Goal: Navigation & Orientation: Find specific page/section

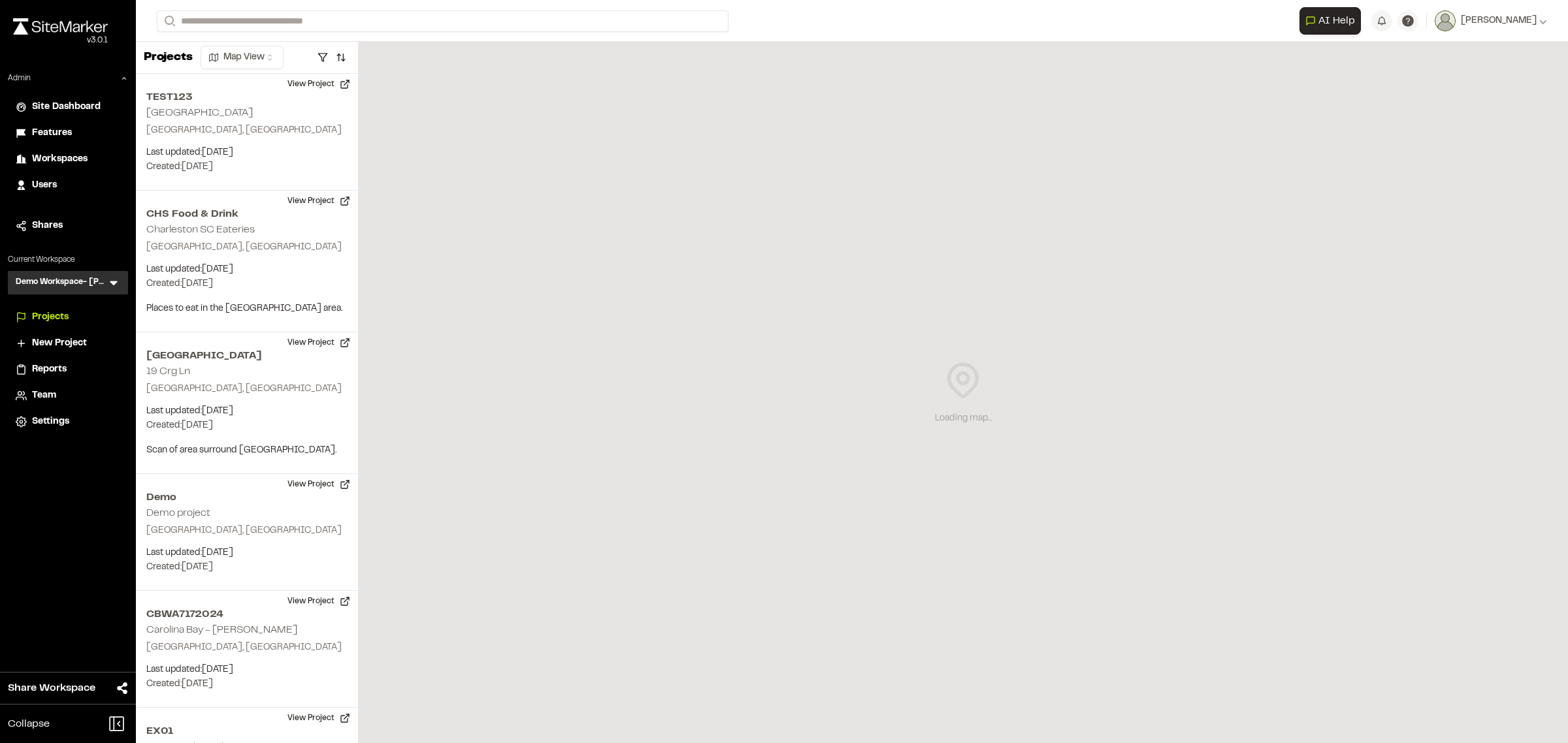
click at [111, 279] on icon at bounding box center [114, 283] width 13 height 13
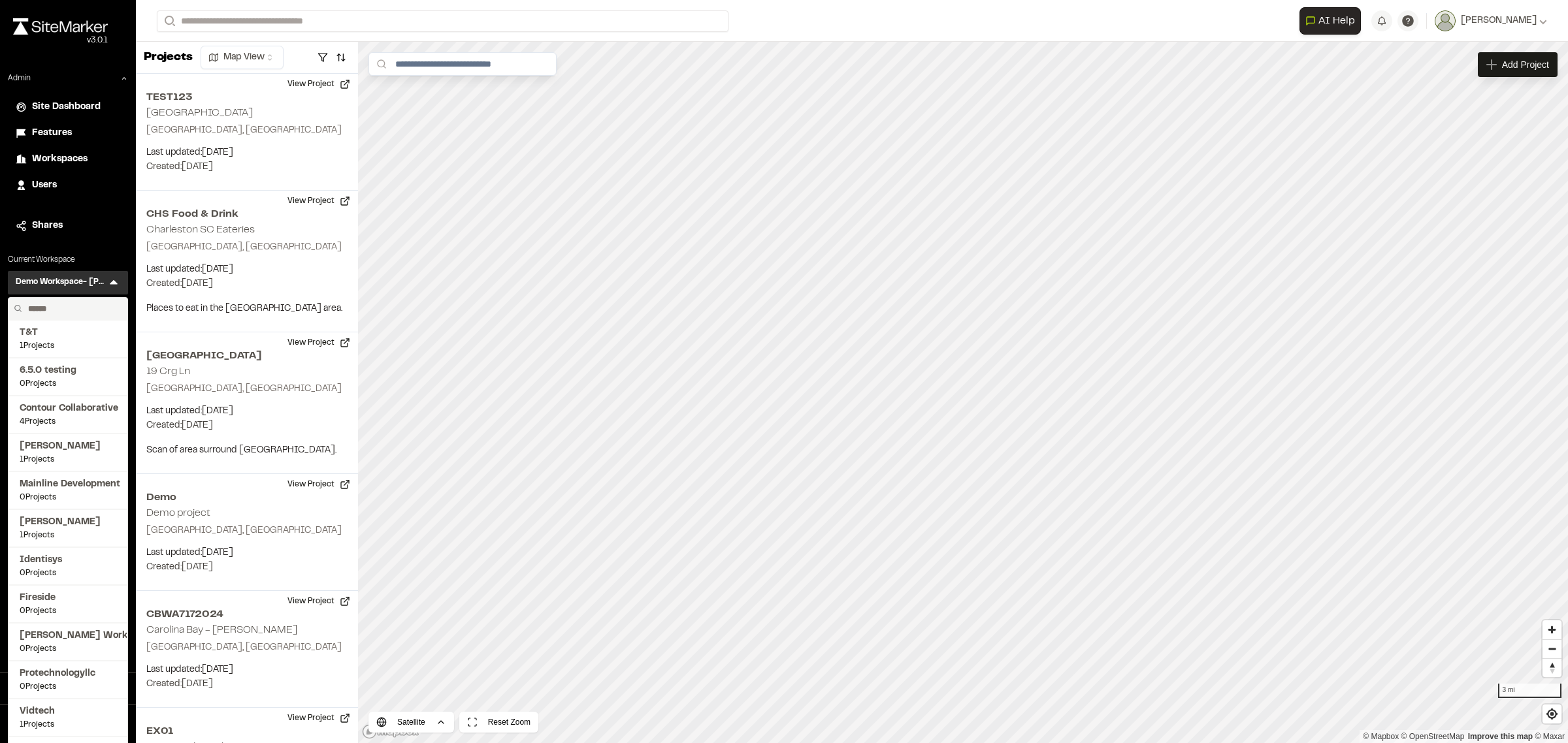
click at [79, 311] on input "text" at bounding box center [73, 309] width 100 height 22
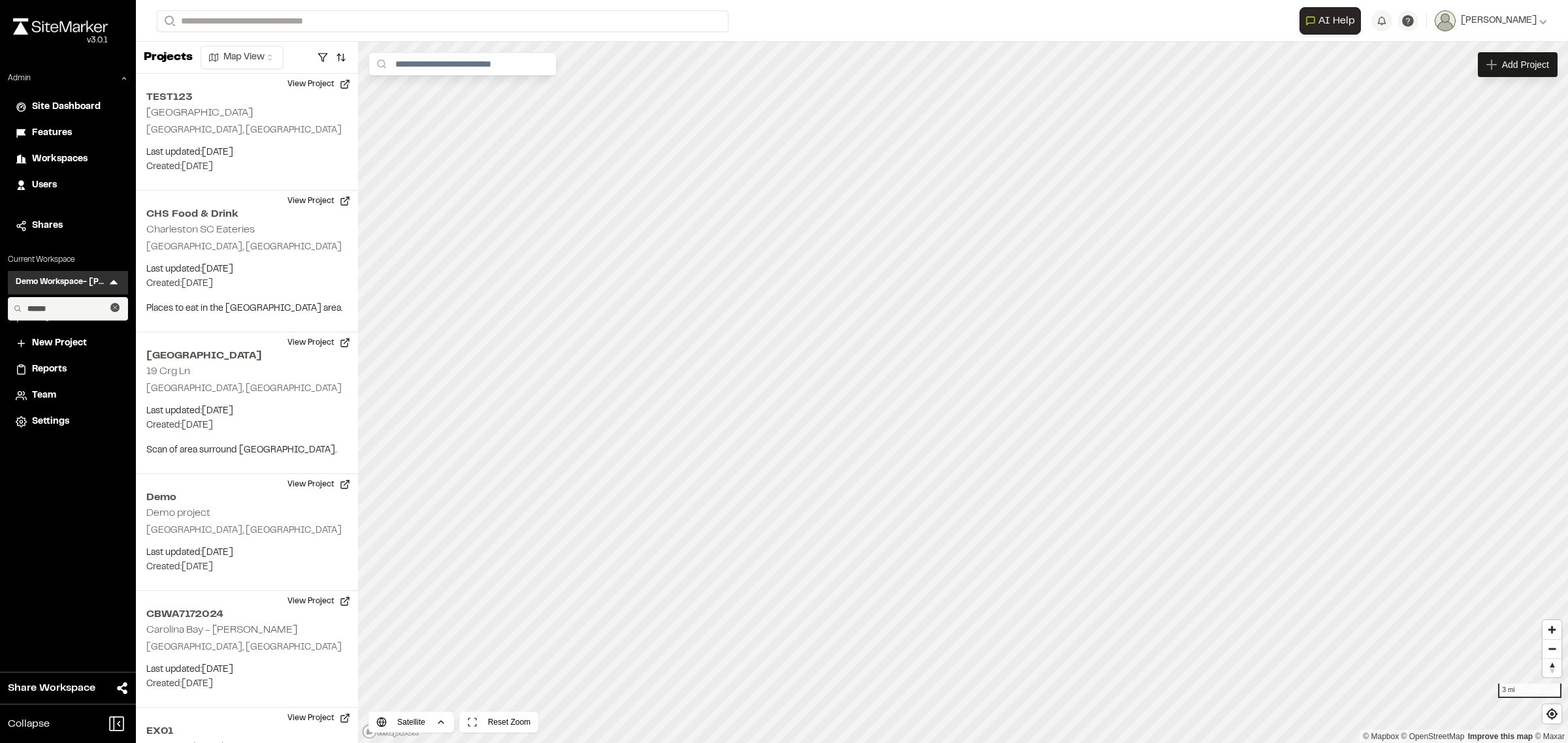
type input "******"
click at [54, 162] on span "Workspaces" at bounding box center [59, 159] width 56 height 14
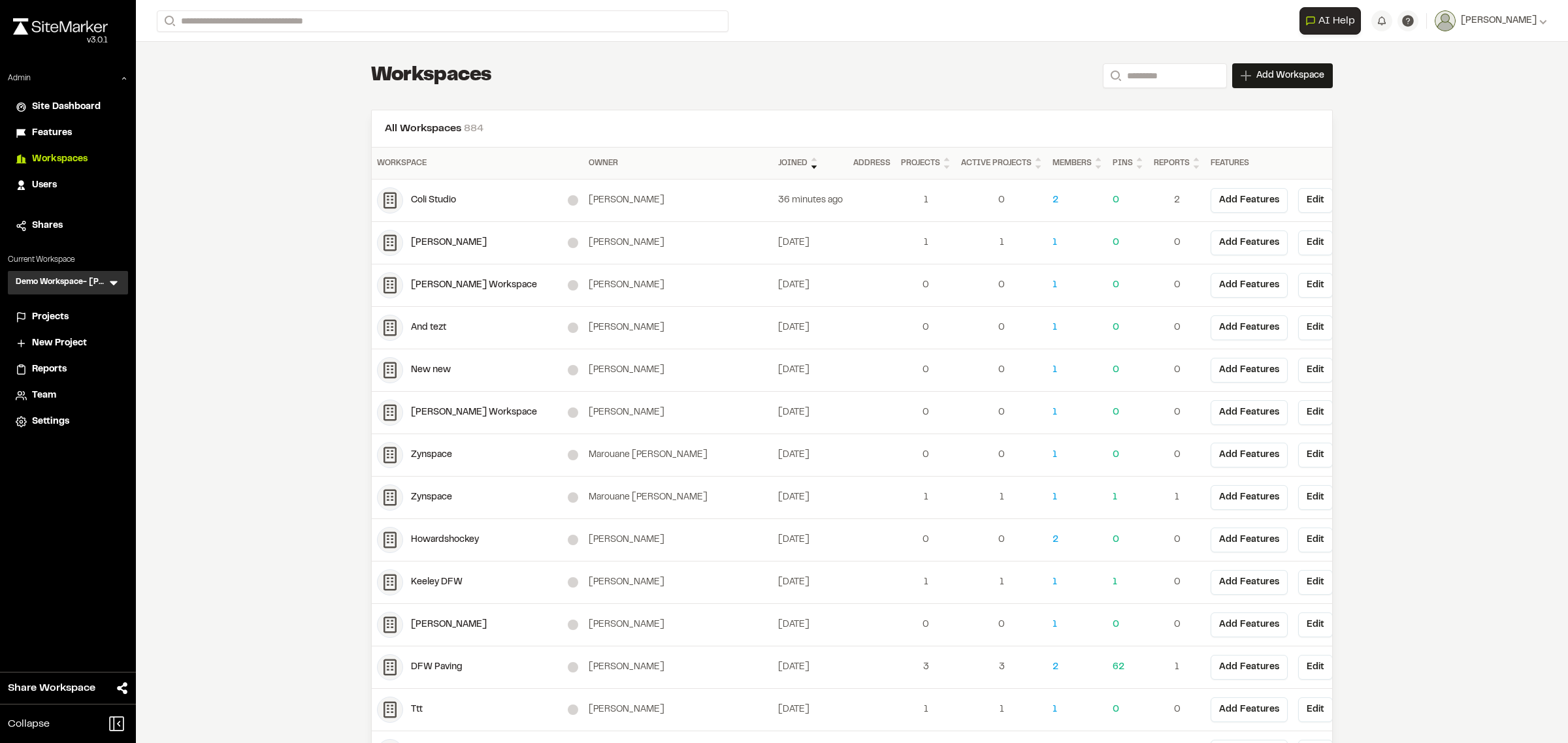
click at [436, 671] on div "DFW Paving" at bounding box center [489, 667] width 157 height 14
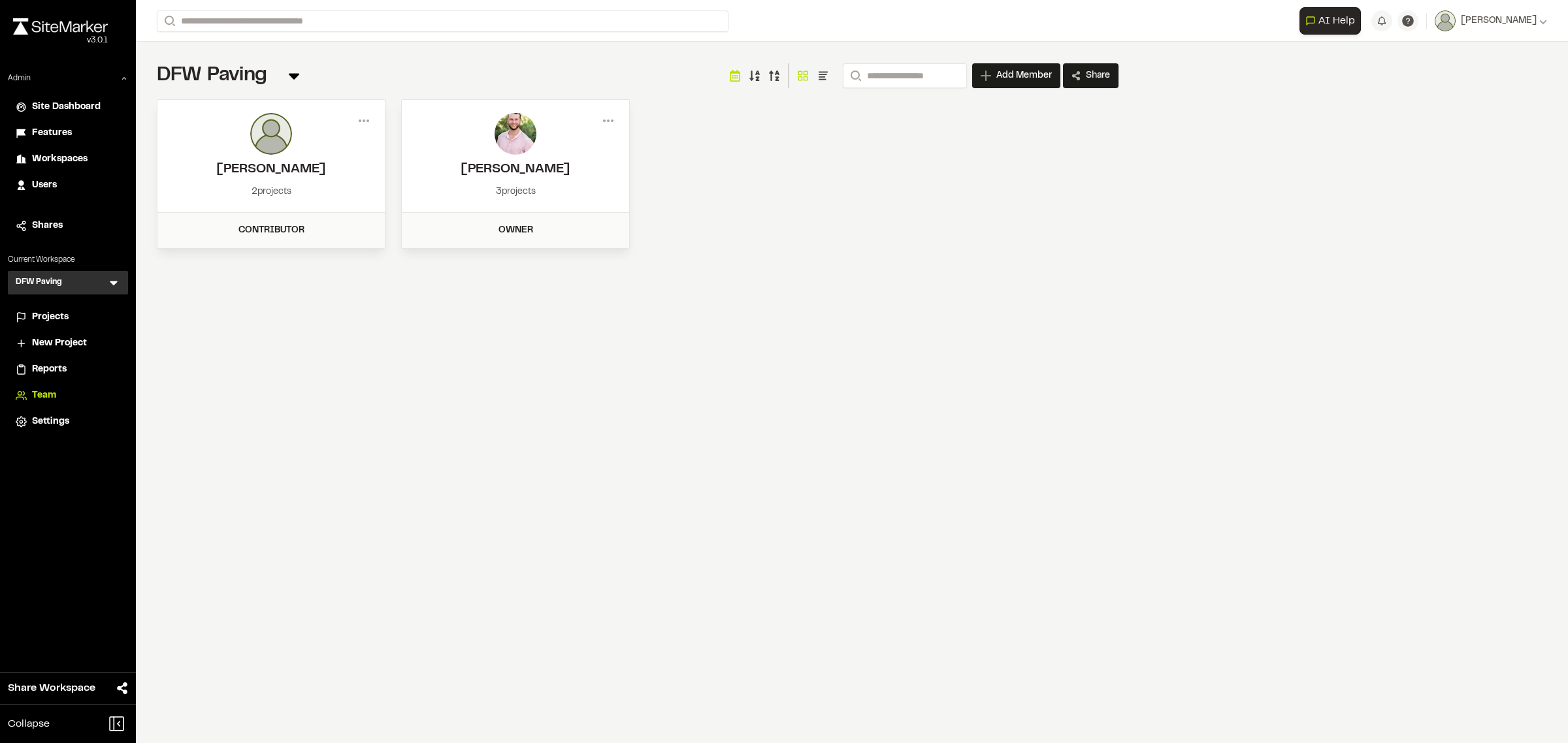
click at [63, 317] on span "Projects" at bounding box center [50, 317] width 37 height 14
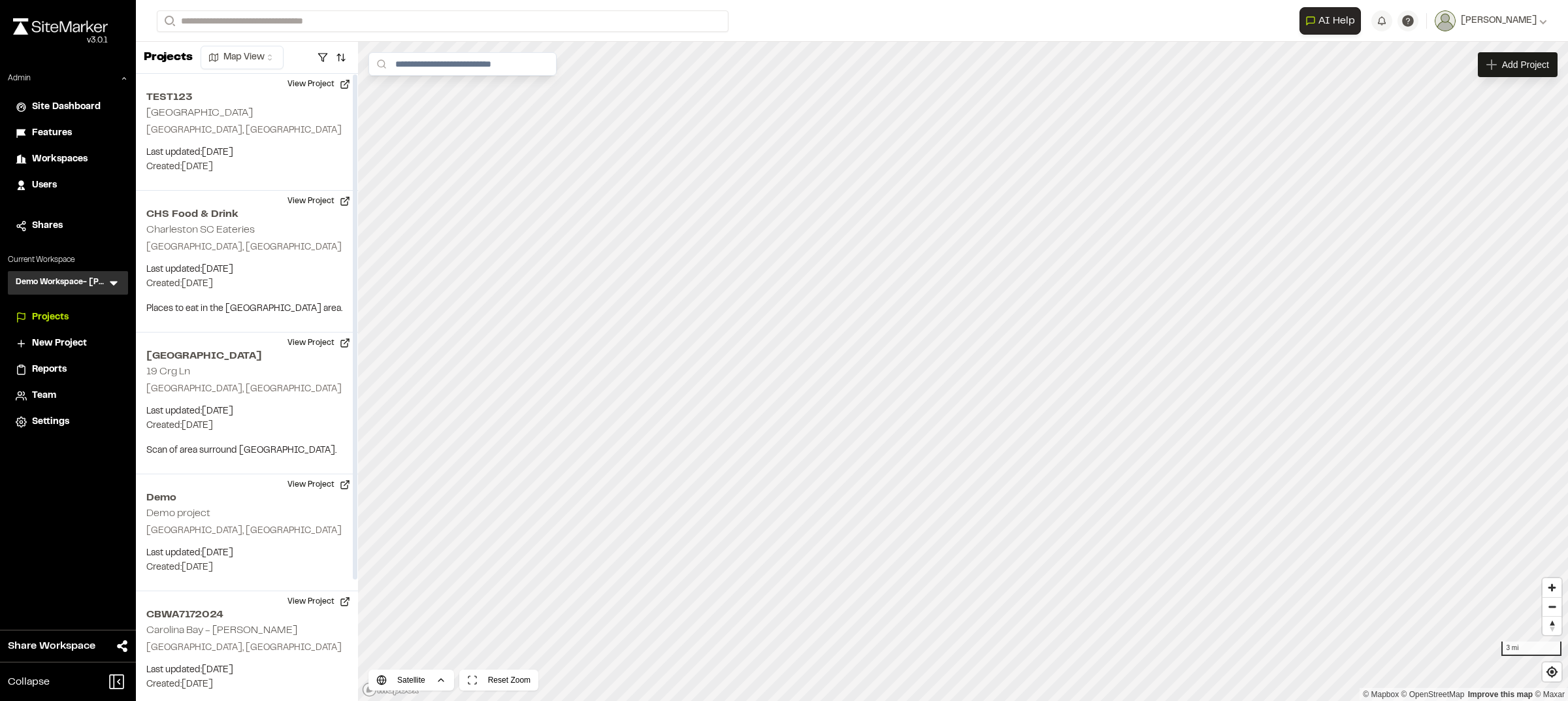
click at [110, 280] on icon at bounding box center [114, 283] width 13 height 13
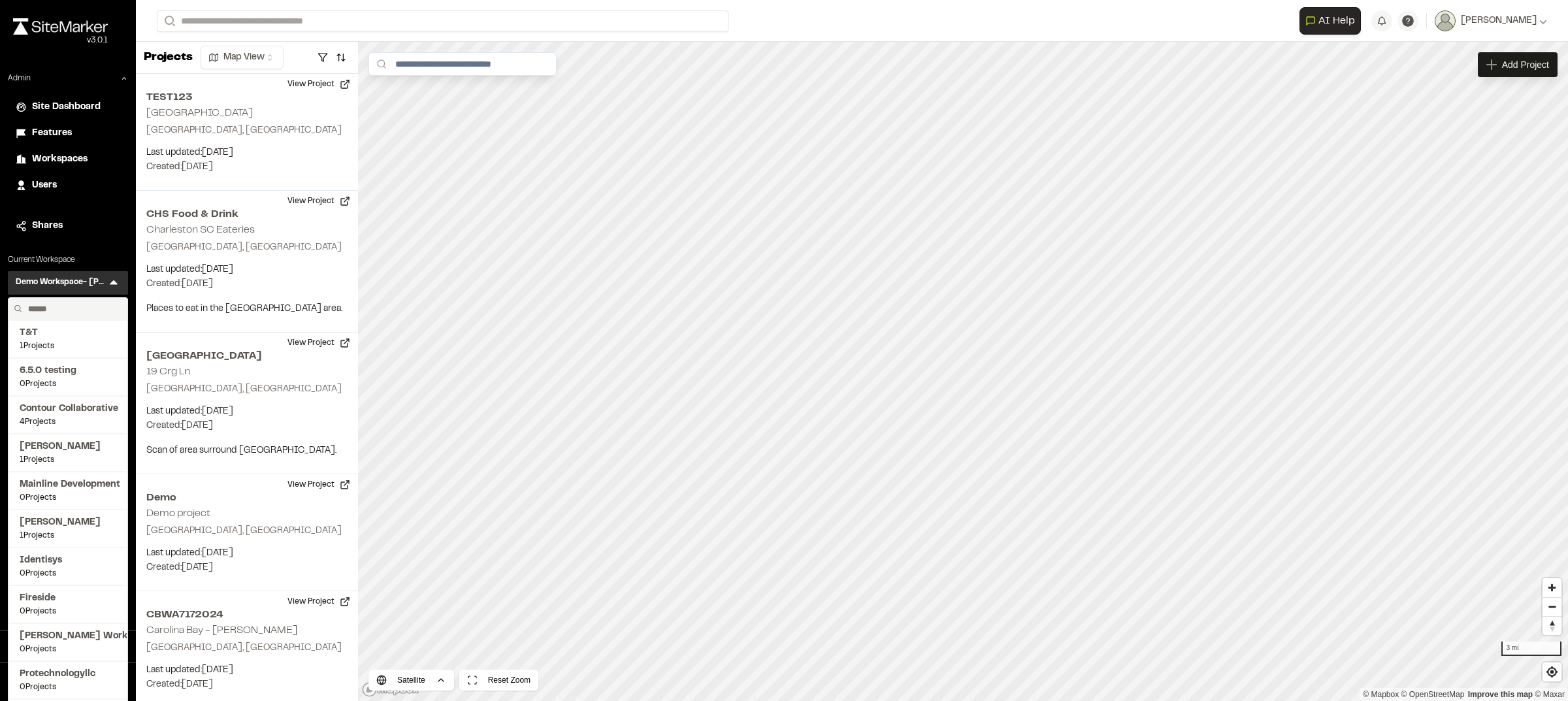
click at [66, 298] on input "text" at bounding box center [73, 309] width 100 height 22
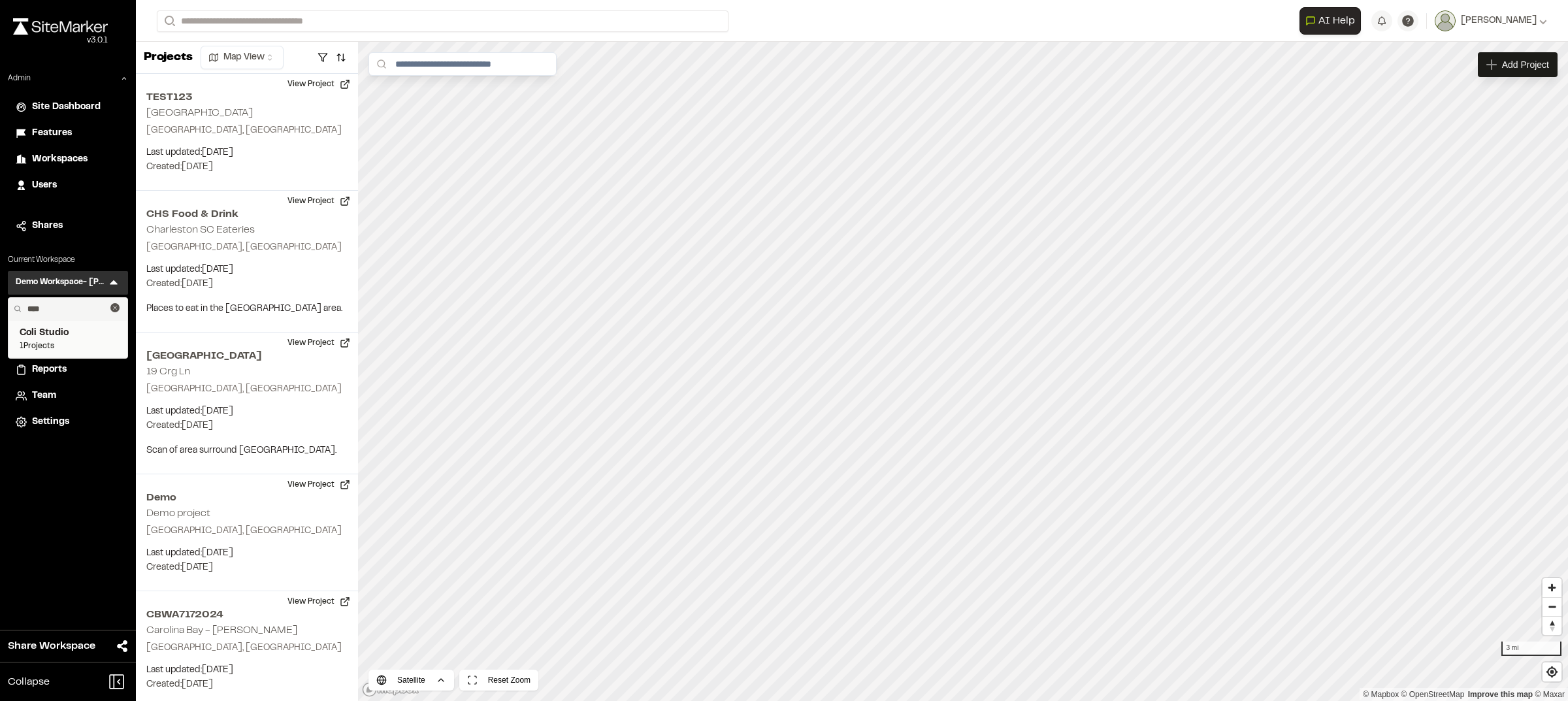
type input "****"
click at [66, 330] on span "Coli Studio" at bounding box center [68, 333] width 97 height 14
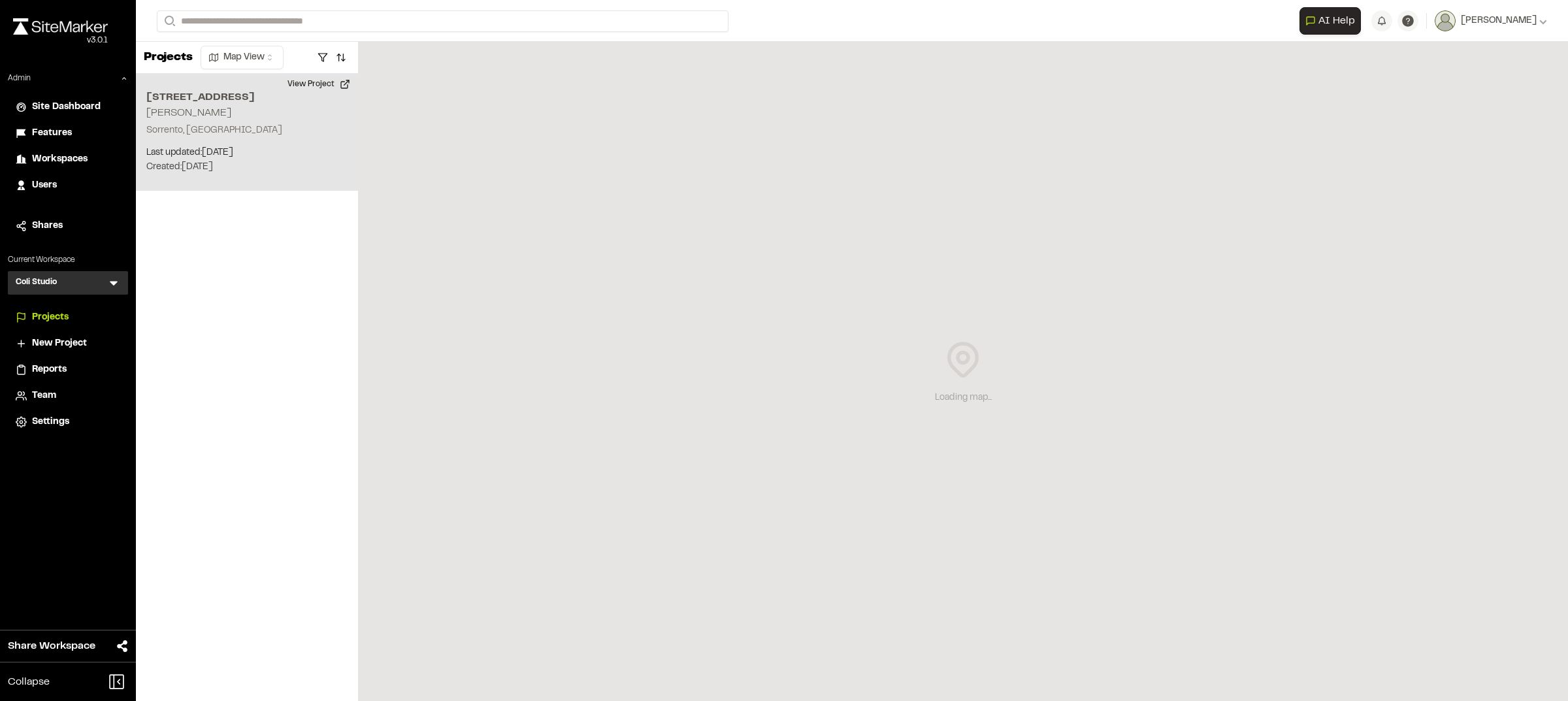
click at [252, 165] on p "Created: Aug 25, 2025" at bounding box center [247, 167] width 201 height 14
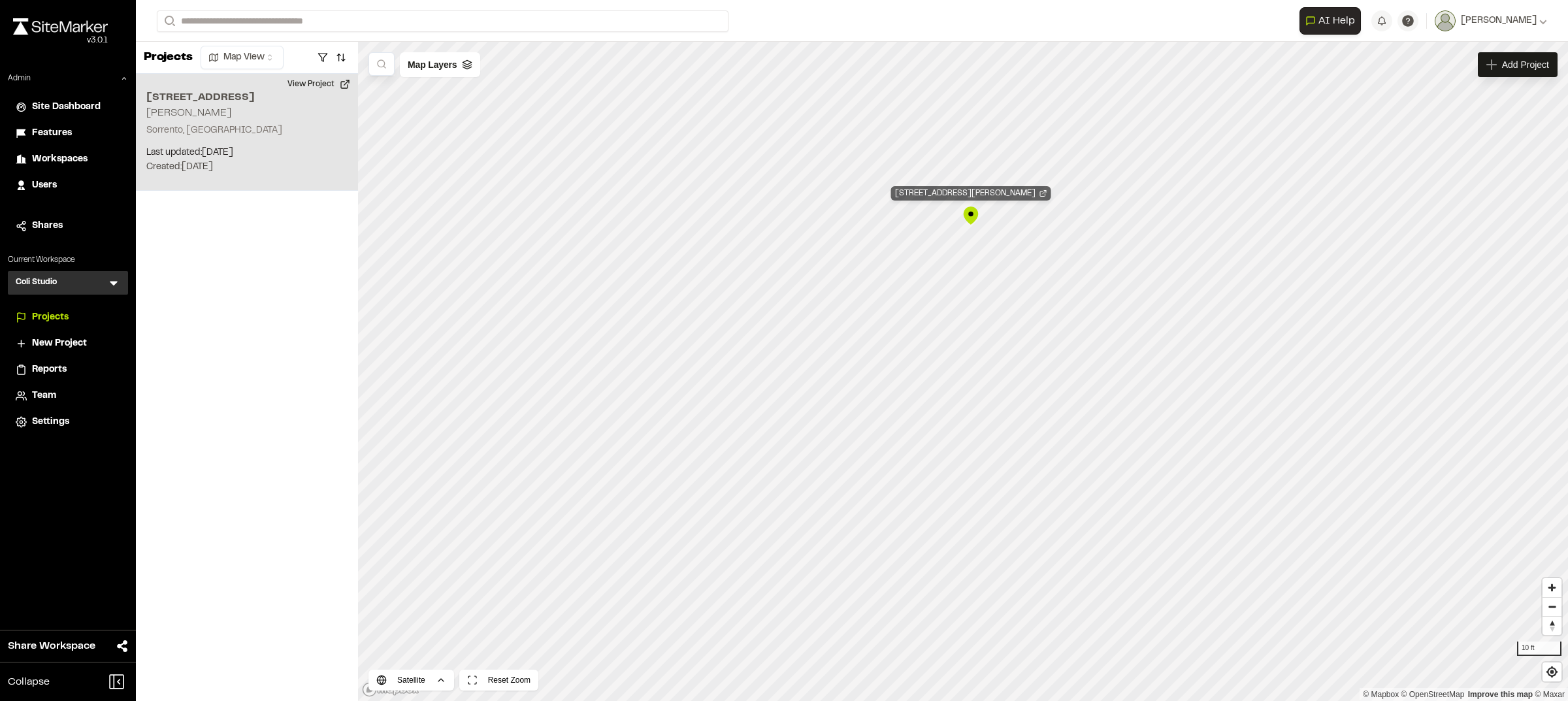
click at [986, 190] on div "32412 county rd 437 sorrento fl 32776 Gabriel Peraza" at bounding box center [971, 193] width 160 height 14
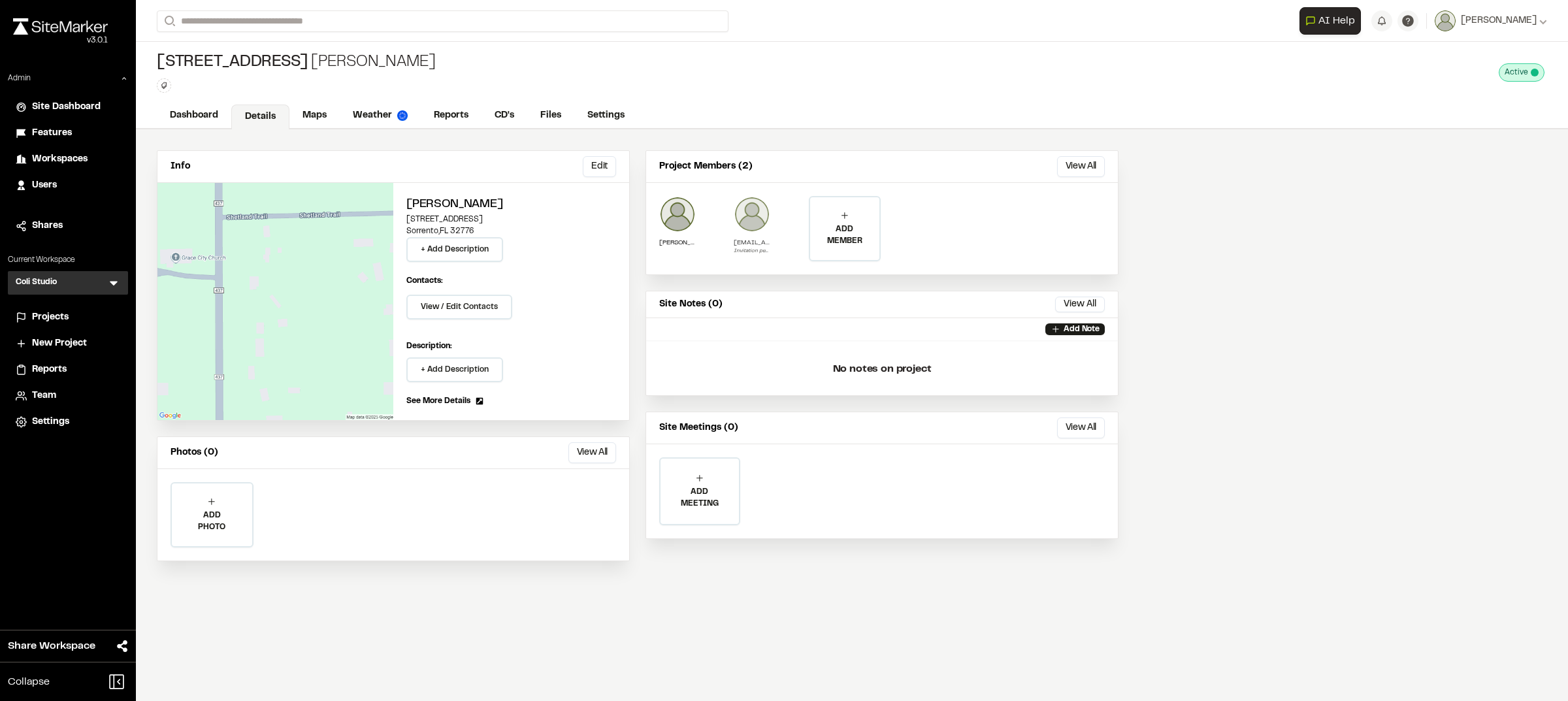
click at [758, 220] on img at bounding box center [752, 214] width 37 height 37
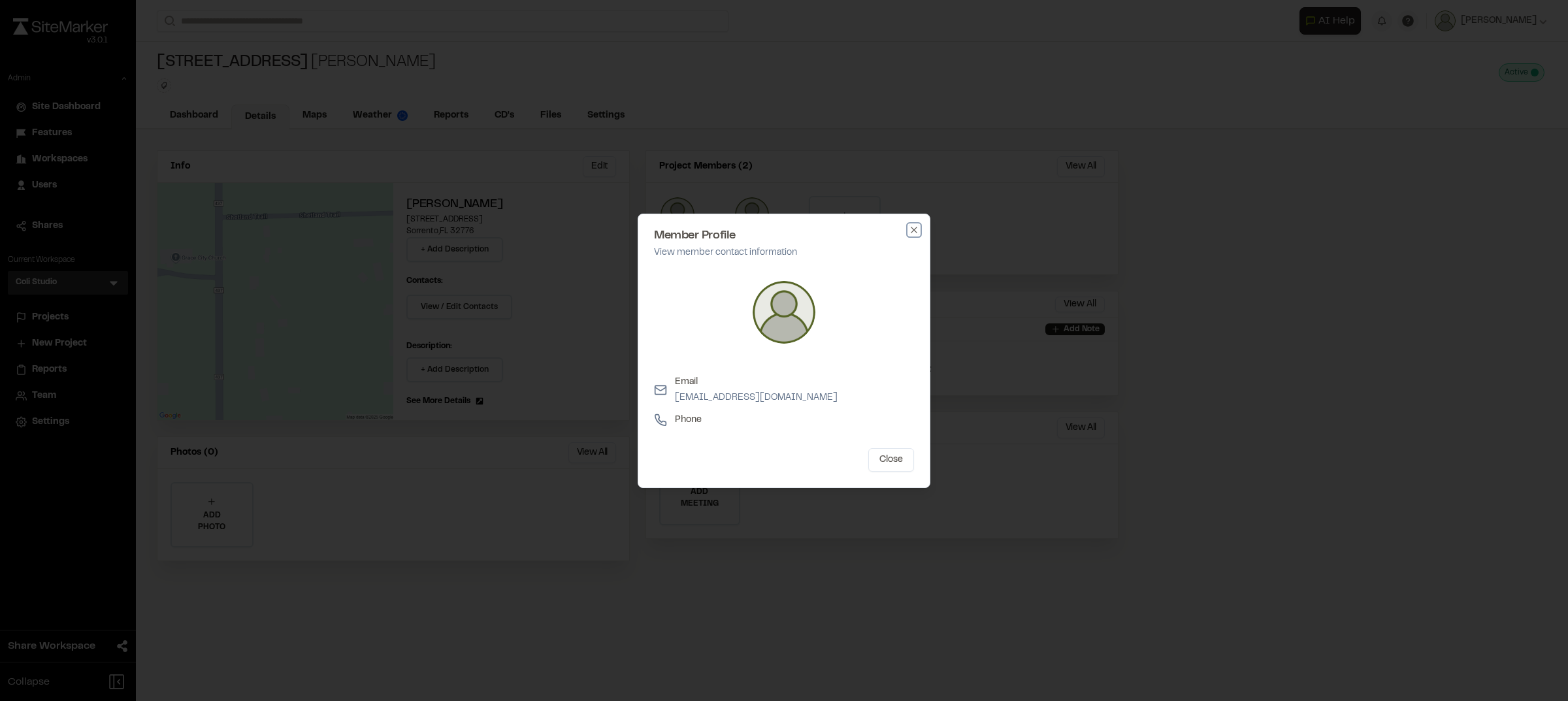
click at [912, 229] on icon "button" at bounding box center [914, 229] width 10 height 10
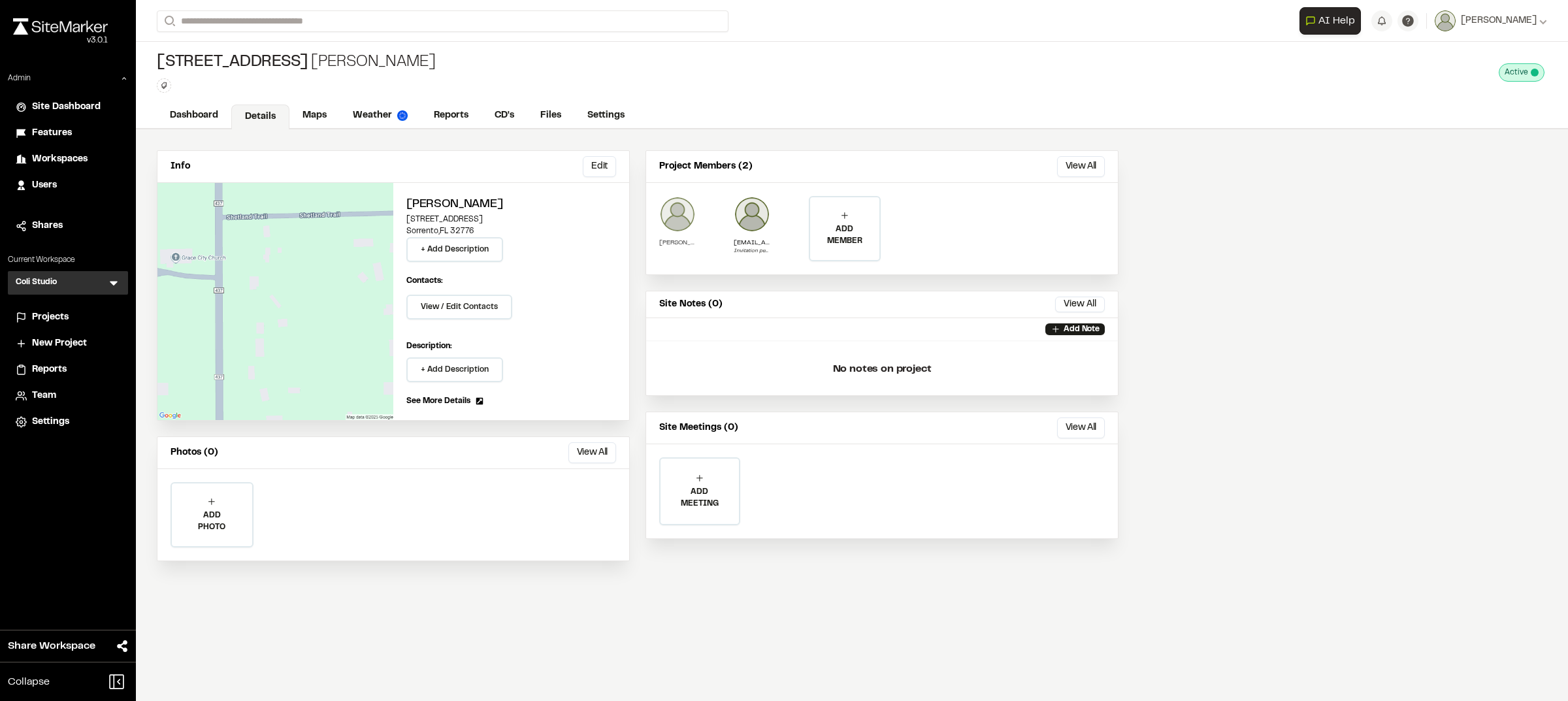
click at [677, 211] on img at bounding box center [678, 214] width 37 height 37
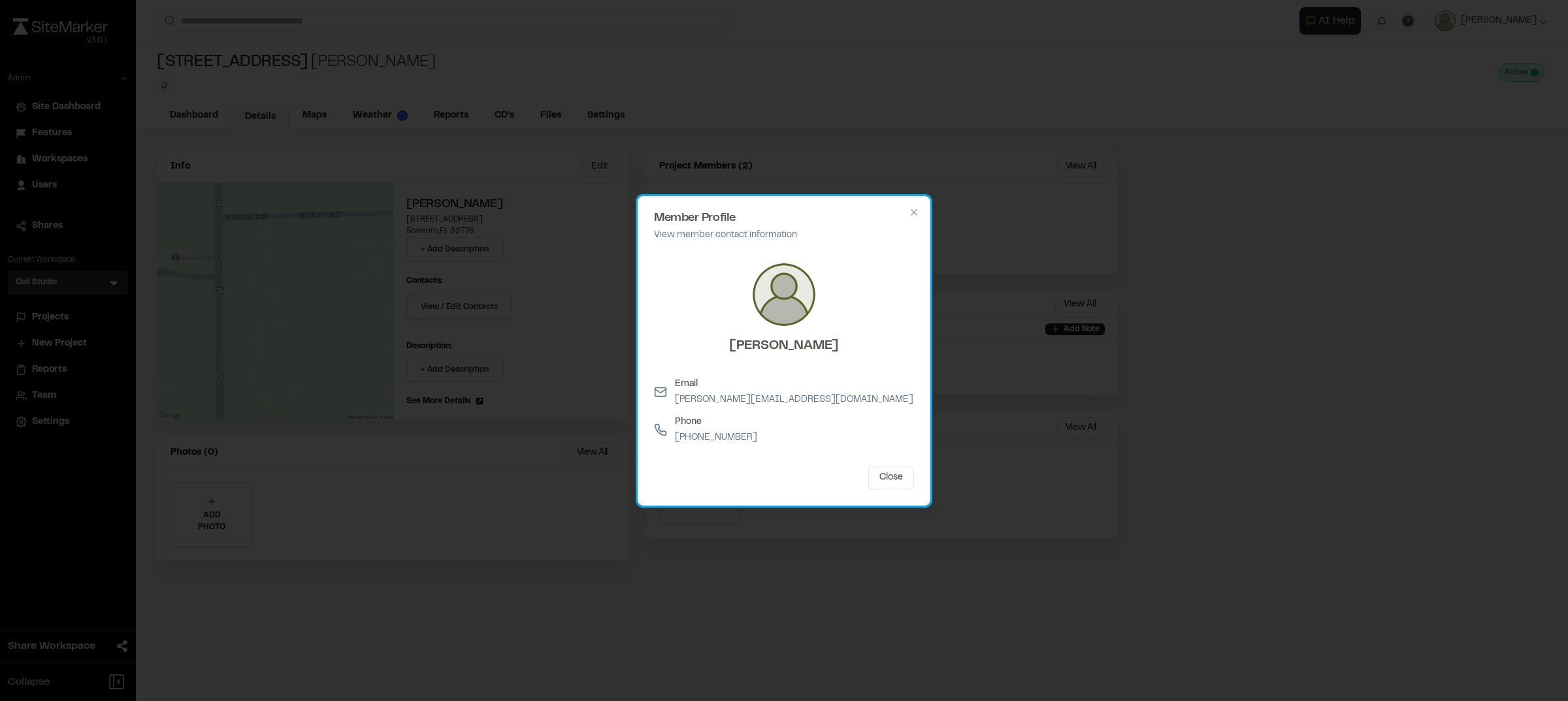
click at [910, 206] on div "Member Profile View member contact information Camille Pacheco Email camille.op…" at bounding box center [784, 350] width 293 height 309
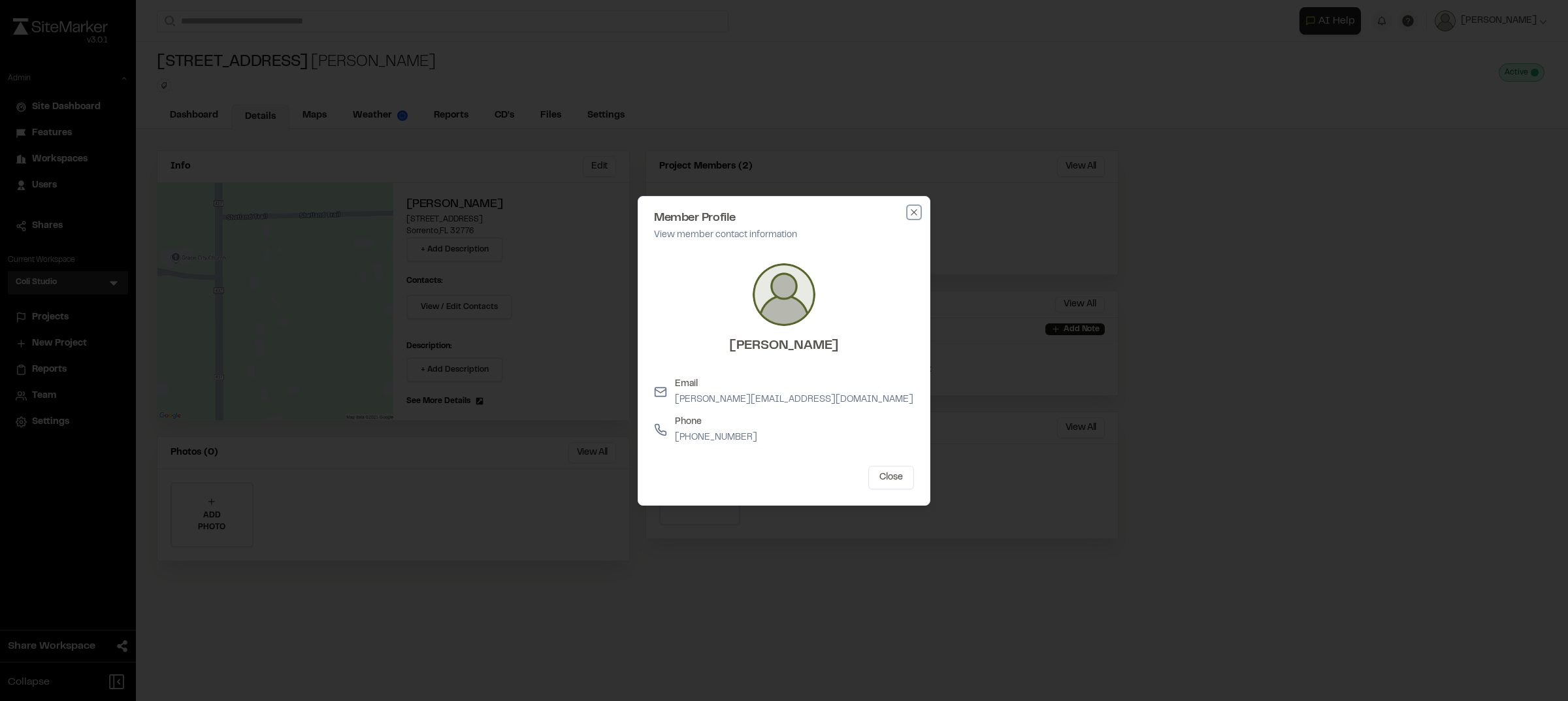
click at [916, 216] on icon "button" at bounding box center [914, 212] width 10 height 10
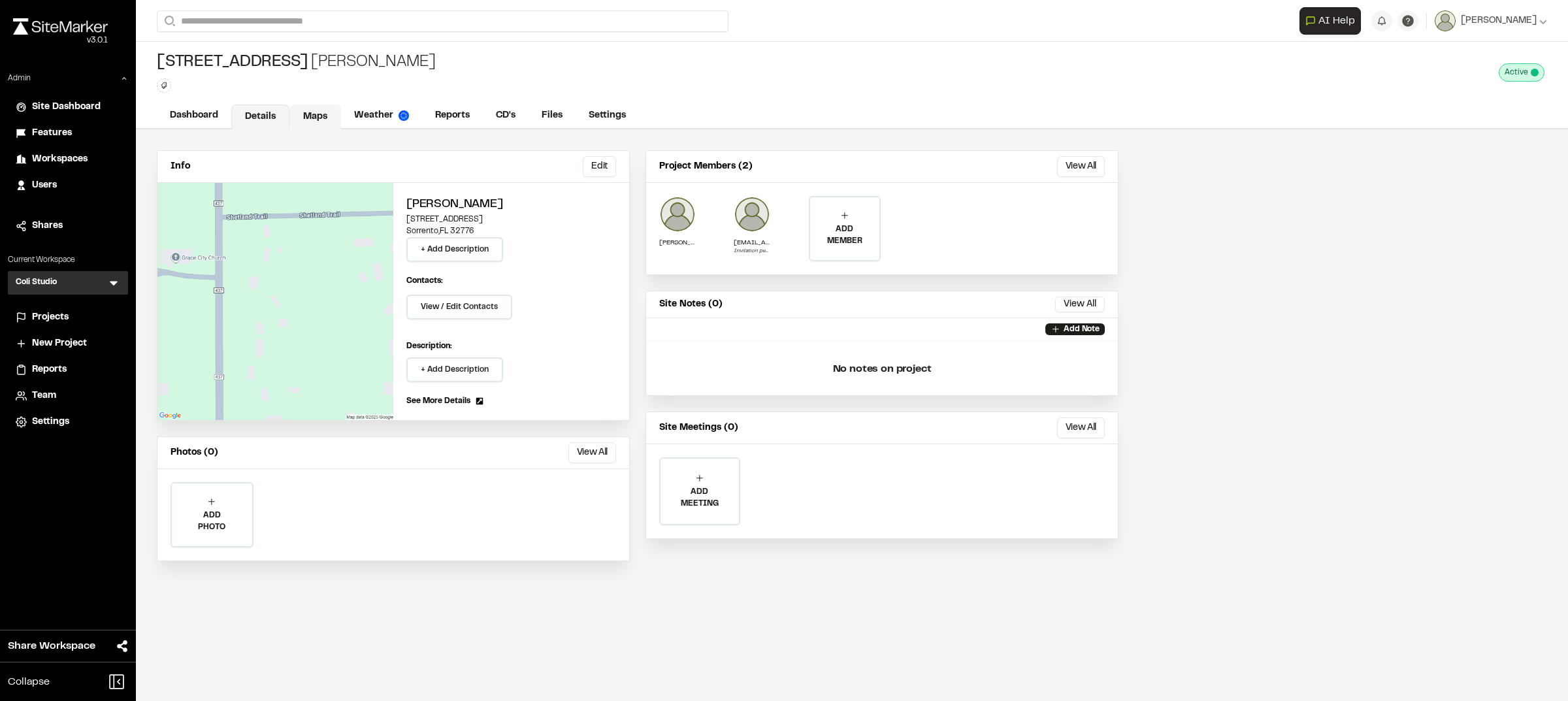
click at [296, 109] on link "Maps" at bounding box center [315, 117] width 52 height 25
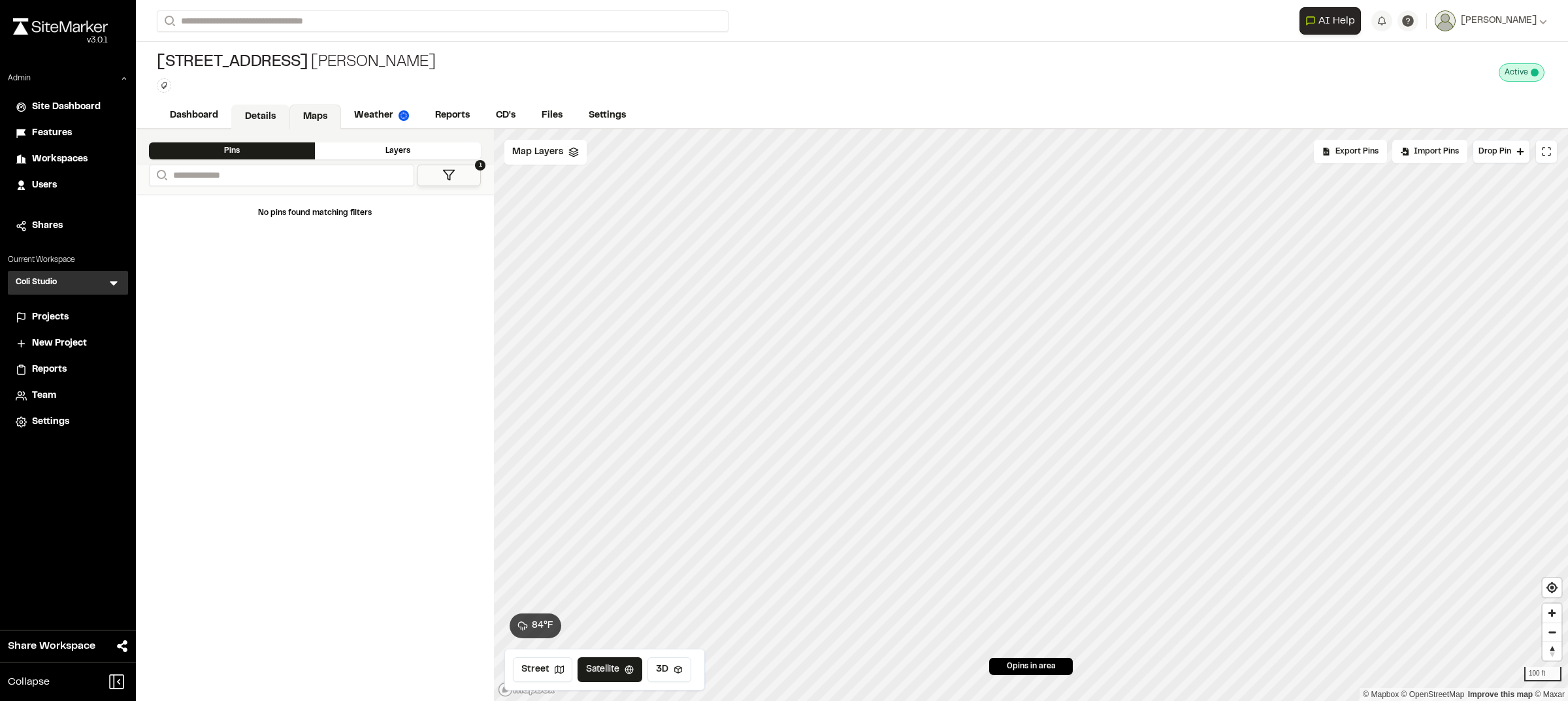
click at [247, 108] on link "Details" at bounding box center [260, 117] width 58 height 25
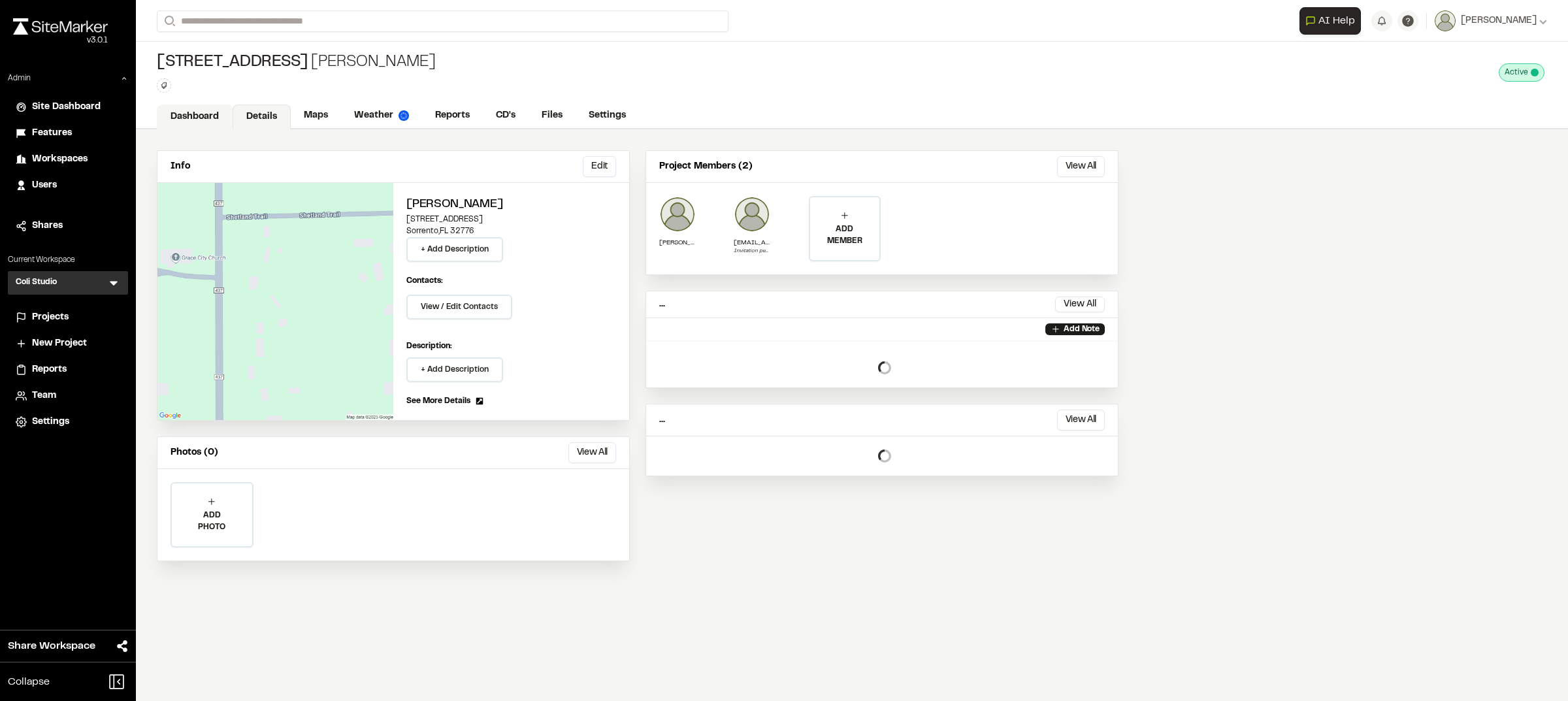
click at [178, 113] on link "Dashboard" at bounding box center [194, 117] width 76 height 25
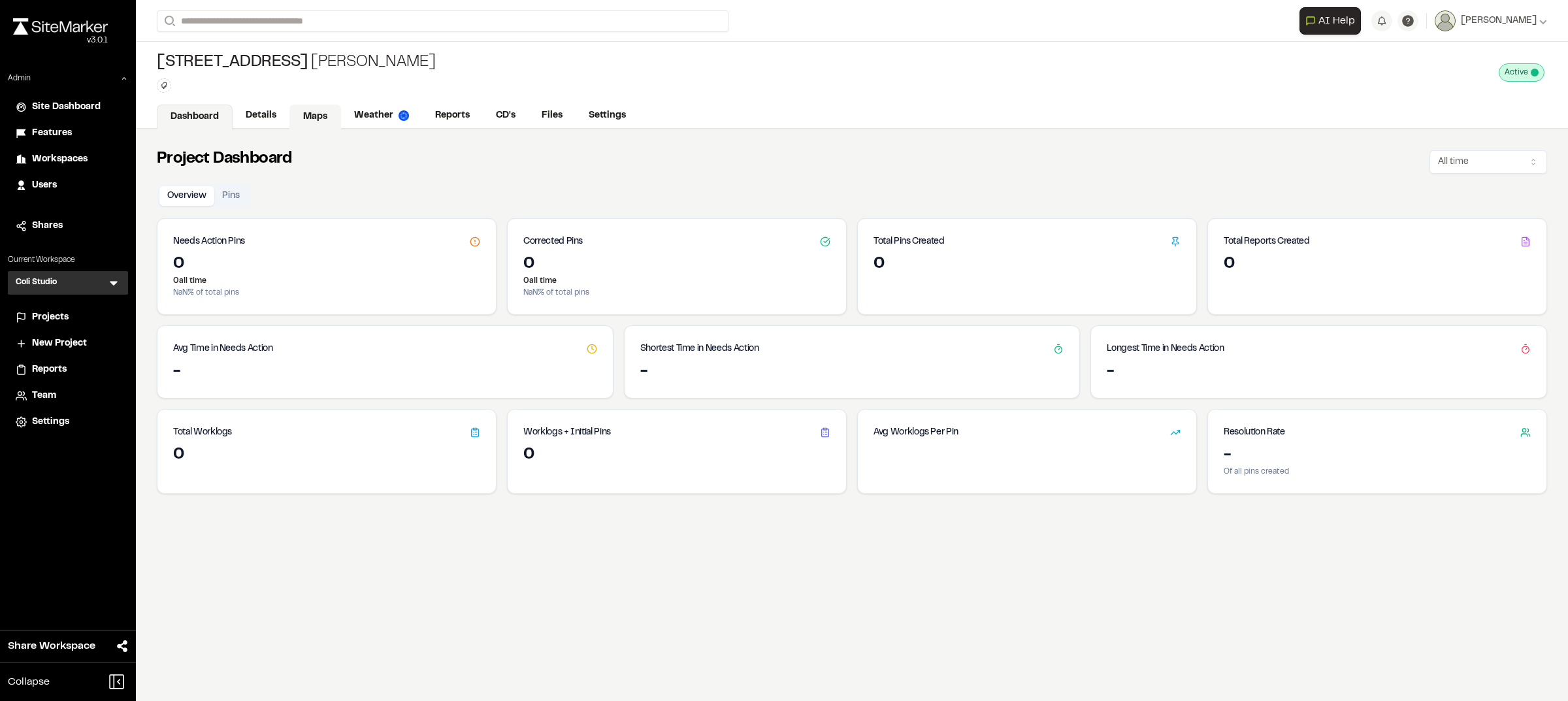
click at [322, 113] on link "Maps" at bounding box center [315, 117] width 52 height 25
